Goal: Transaction & Acquisition: Purchase product/service

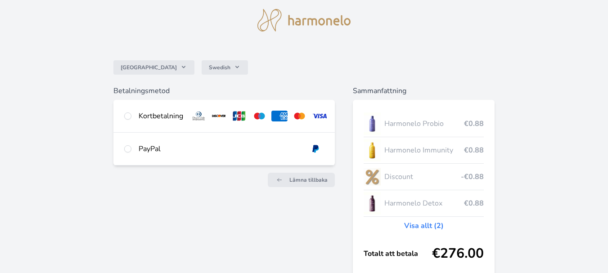
scroll to position [36, 0]
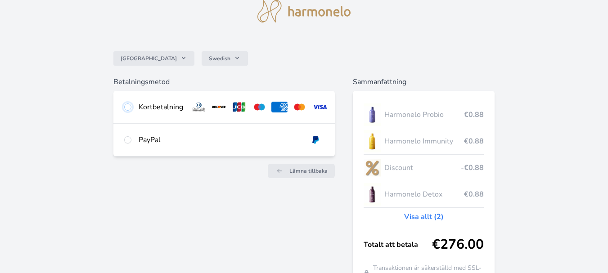
click at [127, 108] on input "radio" at bounding box center [127, 106] width 7 height 7
radio input "true"
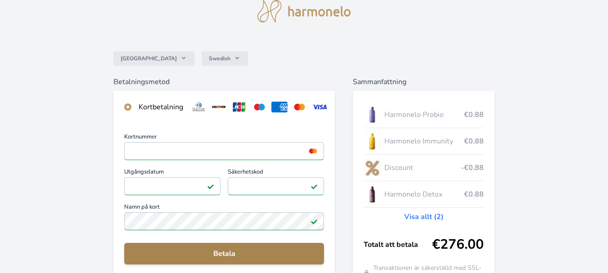
click at [242, 259] on span "Betala" at bounding box center [223, 253] width 185 height 11
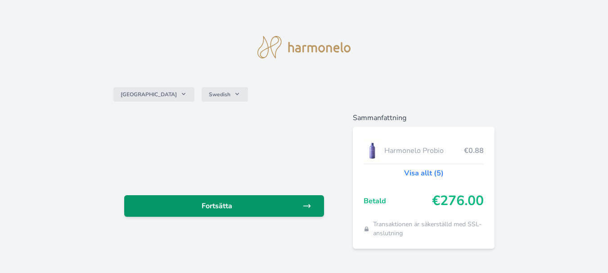
click at [214, 212] on link "Fortsätta" at bounding box center [224, 206] width 200 height 22
